Goal: Find specific page/section: Find specific page/section

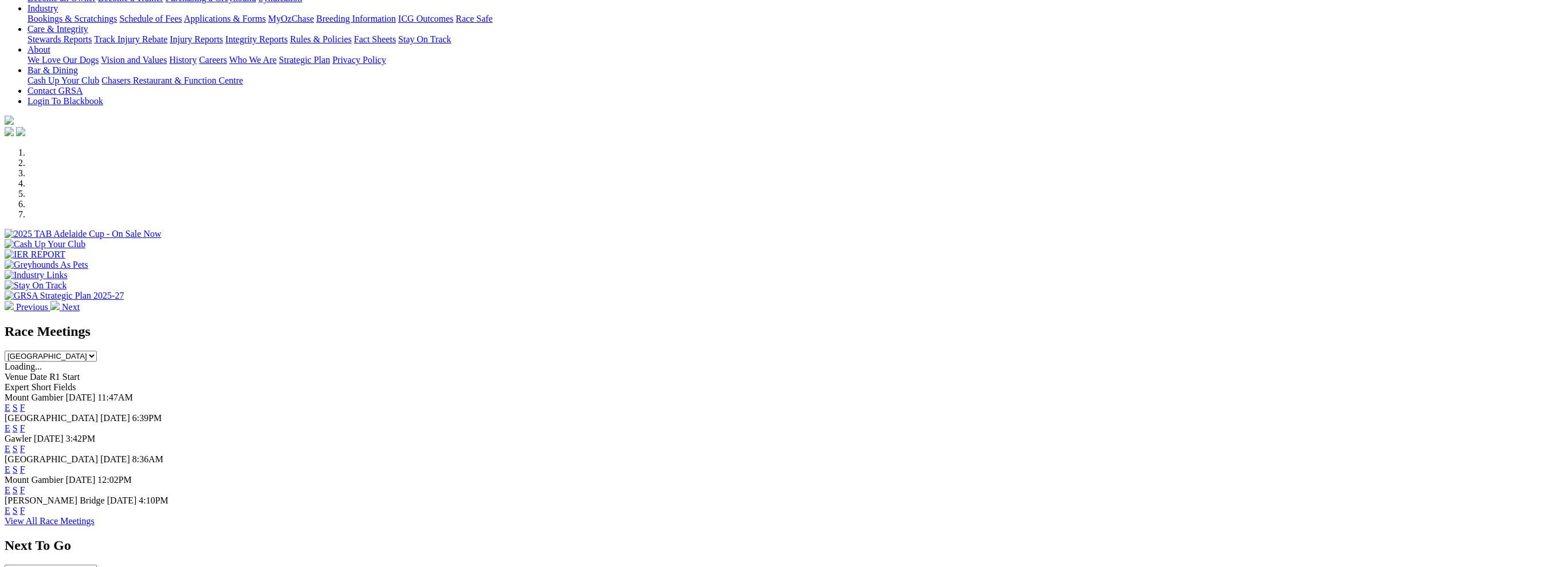
scroll to position [229, 0]
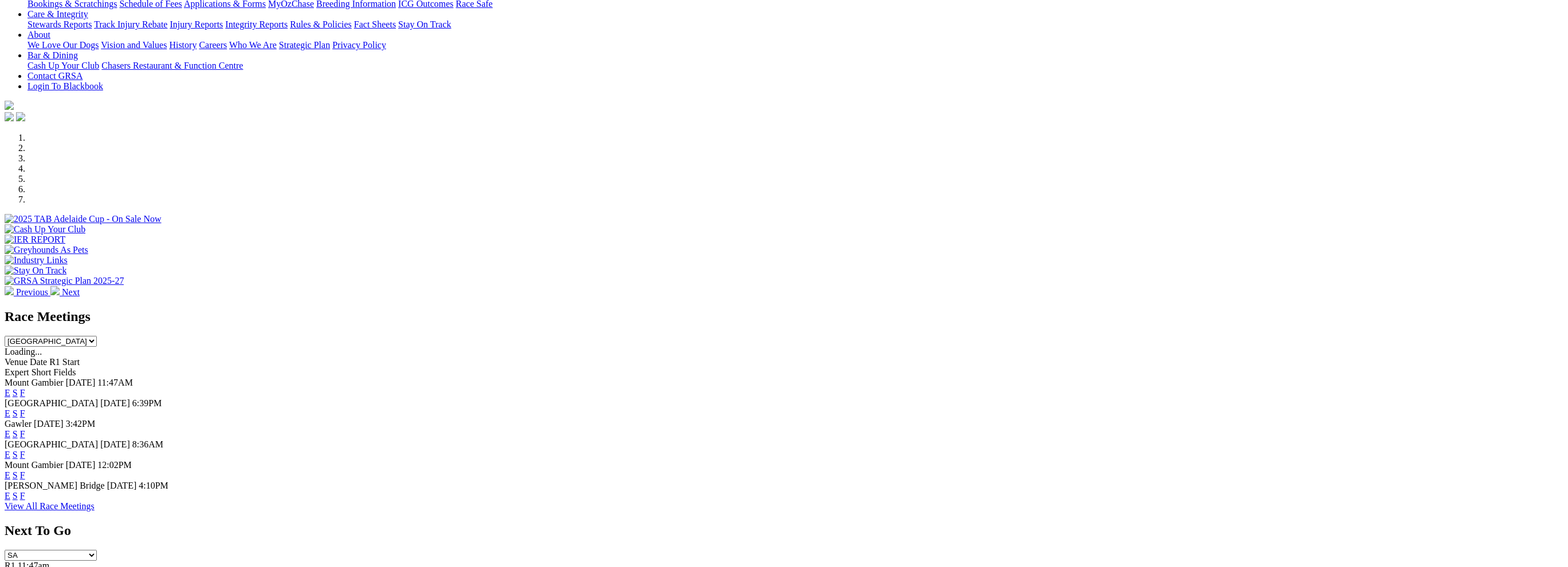
click at [26, 409] on link "F" at bounding box center [22, 414] width 5 height 10
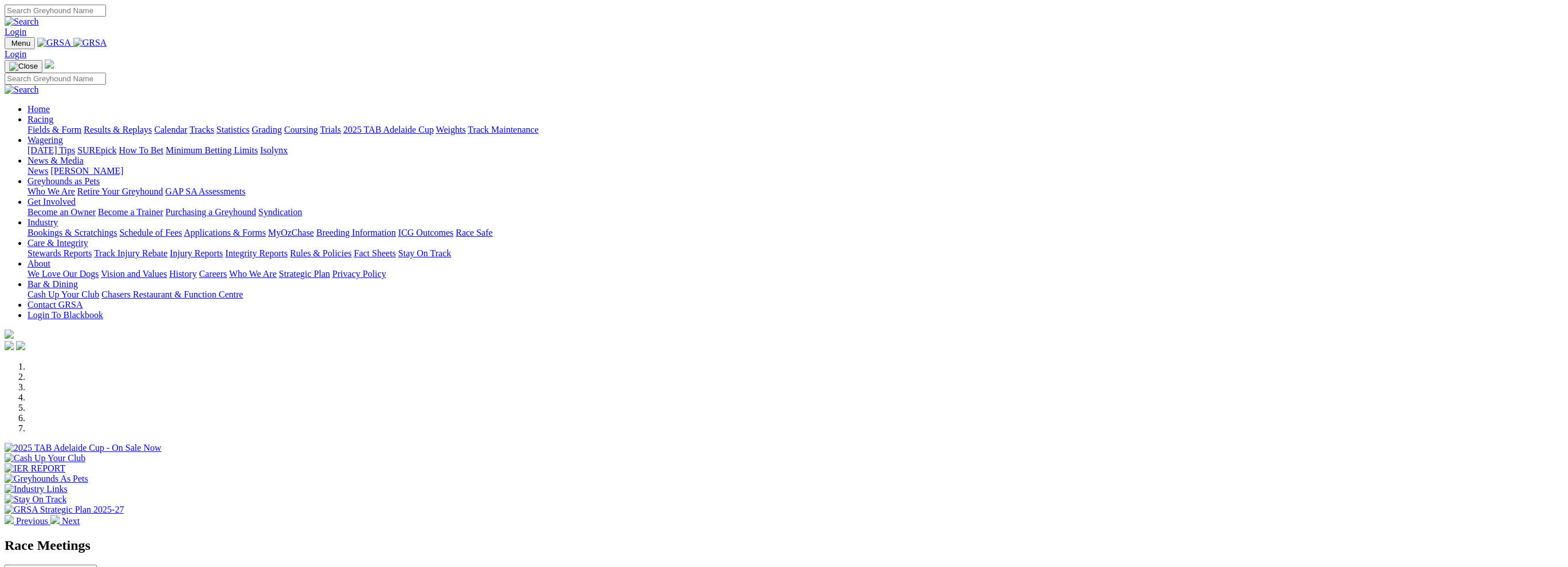
scroll to position [229, 0]
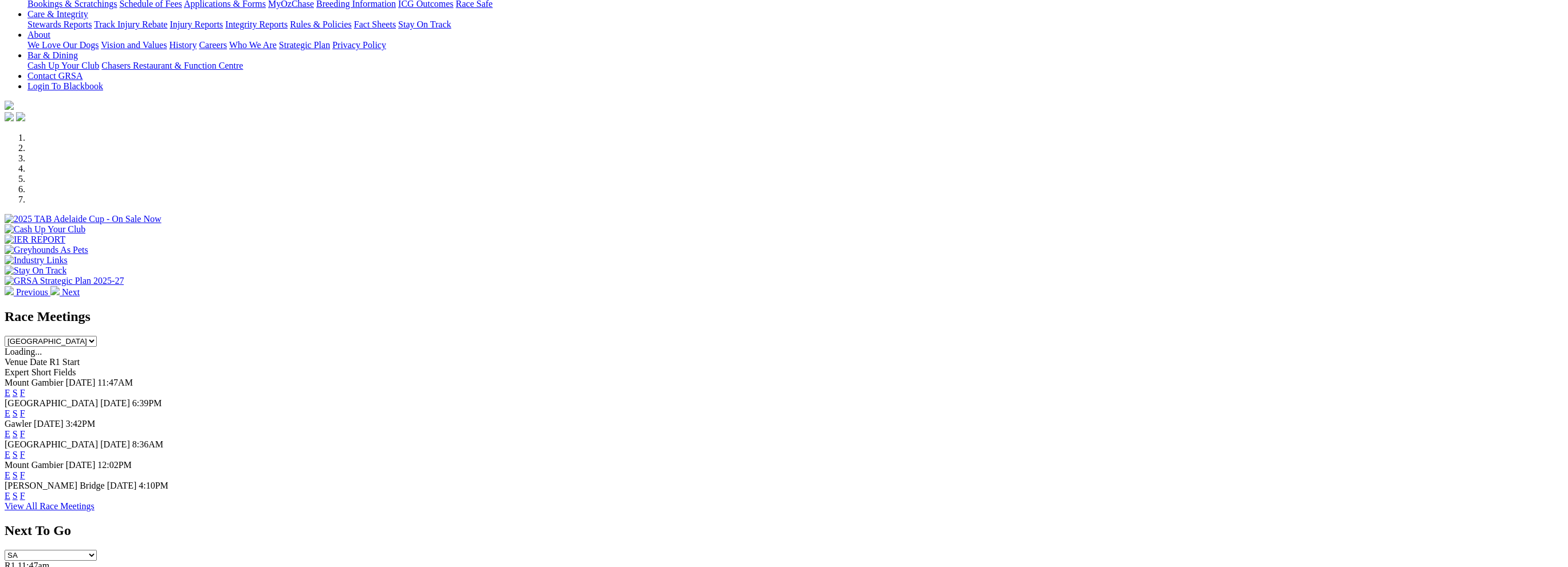
click at [26, 471] on link "F" at bounding box center [22, 476] width 5 height 10
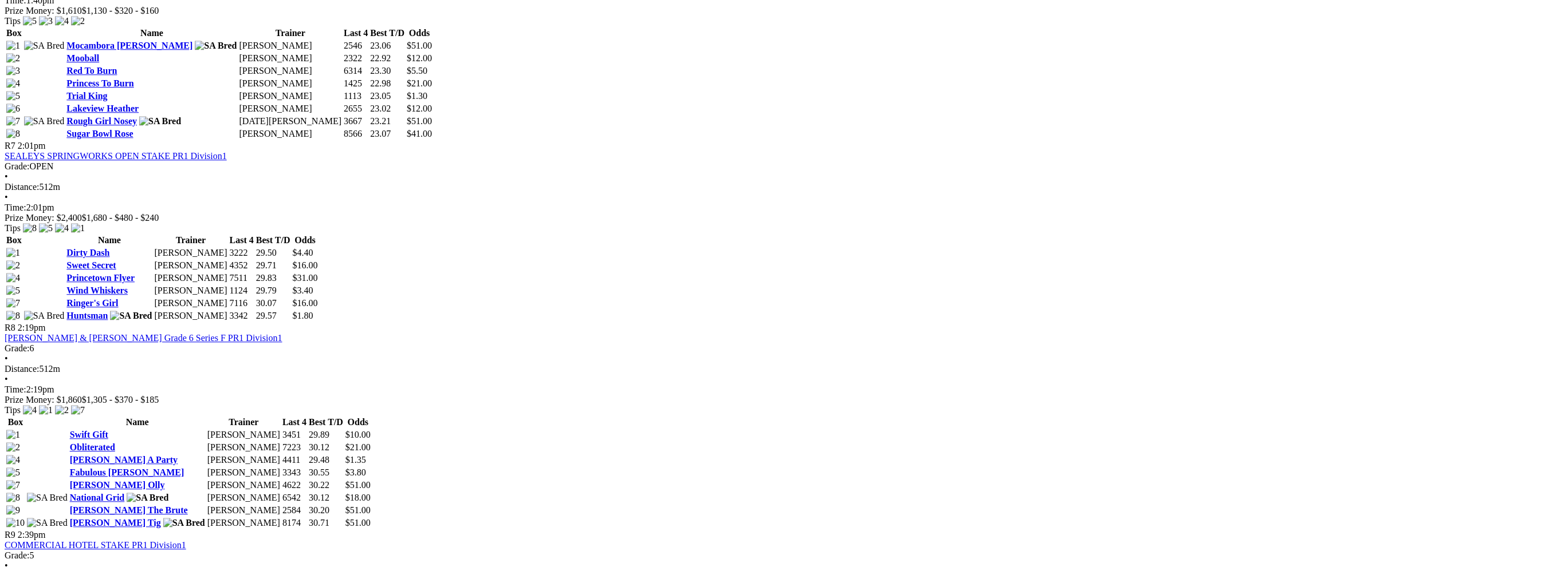
scroll to position [1603, 0]
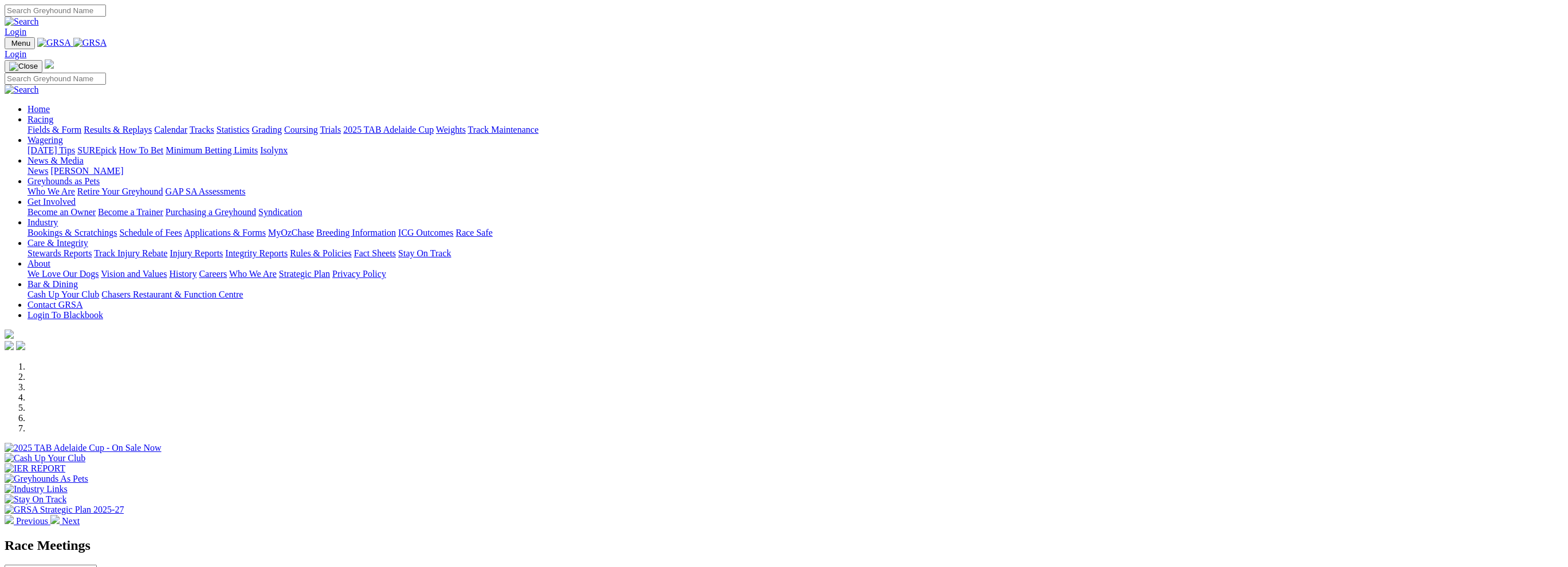
scroll to position [229, 0]
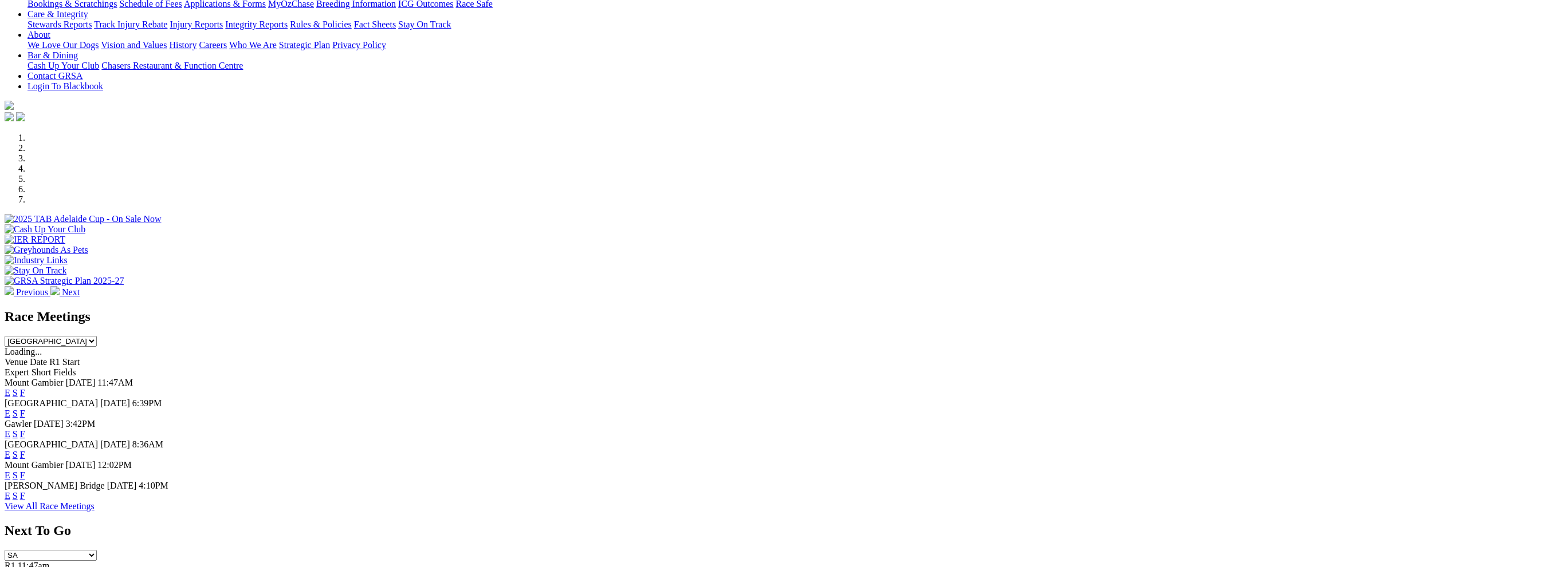
click at [26, 388] on link "F" at bounding box center [22, 393] width 5 height 10
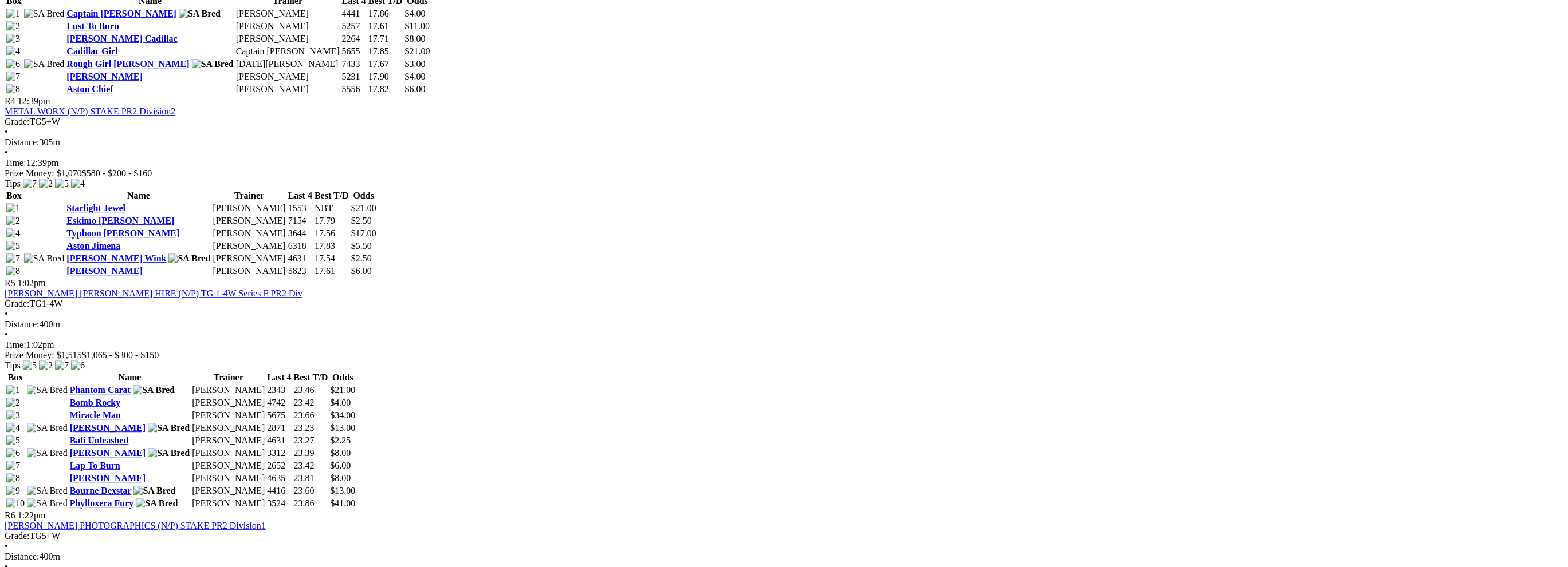
scroll to position [1031, 0]
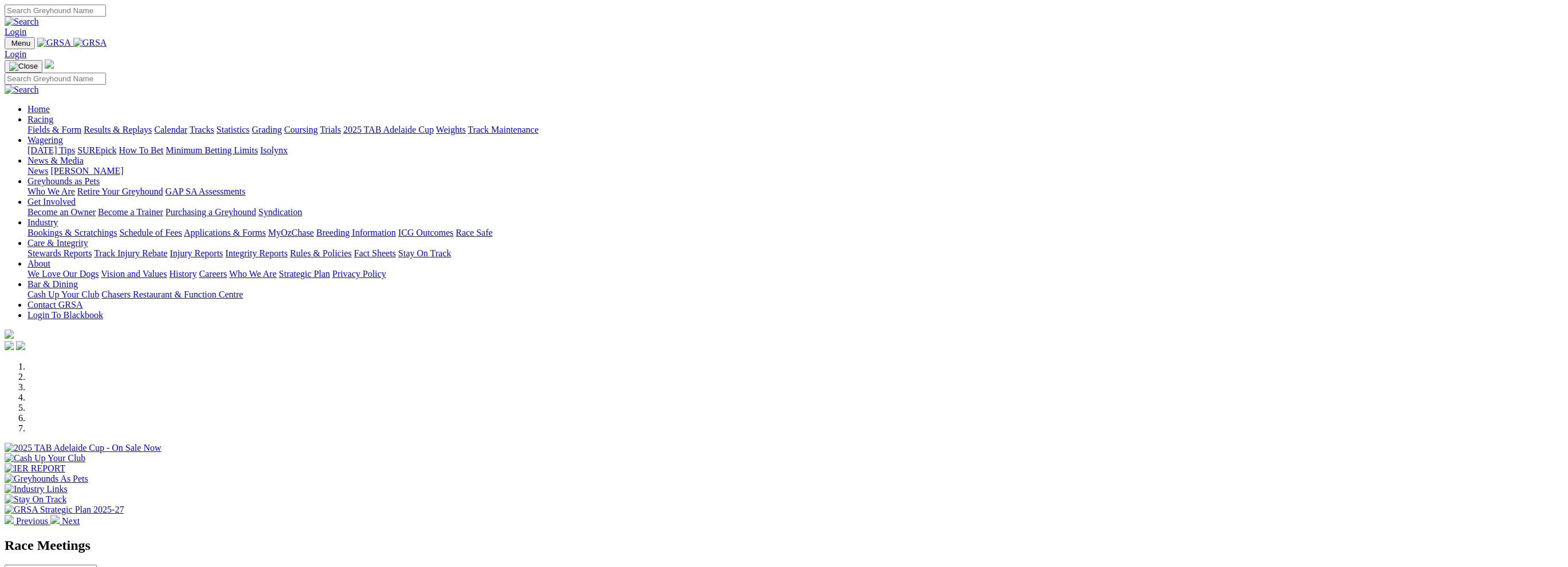
scroll to position [229, 0]
